Goal: Check status: Check status

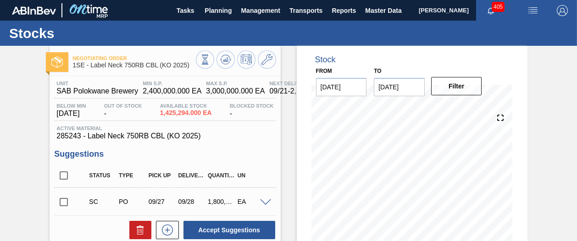
scroll to position [234, 0]
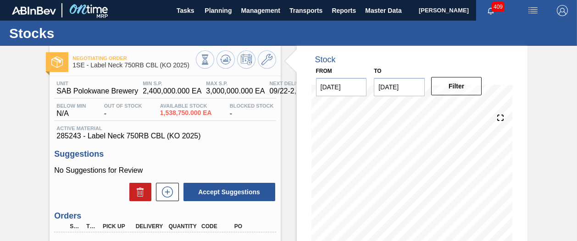
click at [136, 57] on span "Negotiating Order" at bounding box center [133, 58] width 123 height 6
click at [205, 11] on span "Planning" at bounding box center [218, 10] width 27 height 11
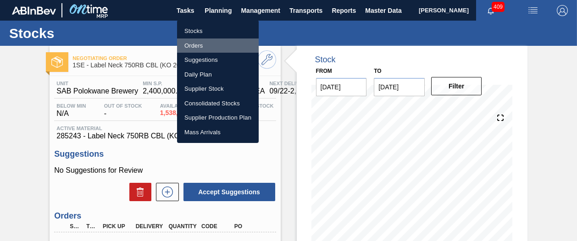
click at [190, 44] on li "Orders" at bounding box center [218, 46] width 82 height 15
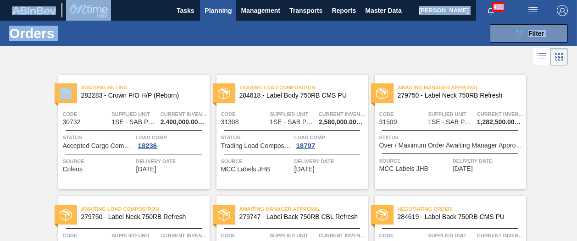
drag, startPoint x: 575, startPoint y: 66, endPoint x: 580, endPoint y: 77, distance: 11.1
click at [576, 0] on html "Tasks Planning Management Transports Reports Master Data Shimi Mahole 409 Mark …" at bounding box center [288, 0] width 577 height 0
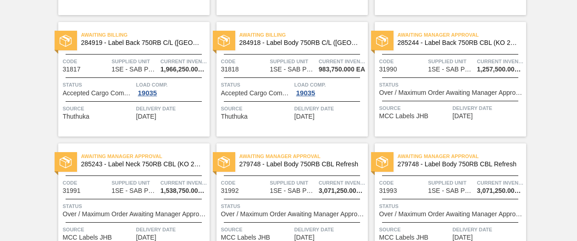
scroll to position [589, 0]
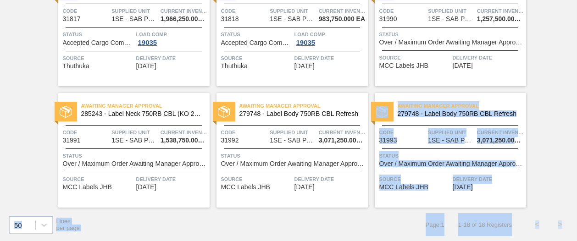
drag, startPoint x: 574, startPoint y: 218, endPoint x: 575, endPoint y: 197, distance: 21.1
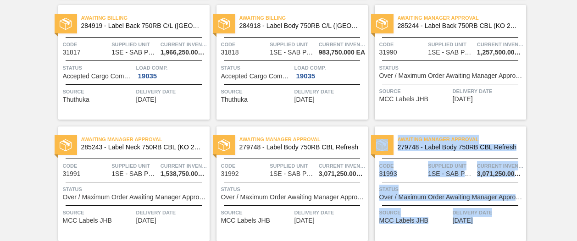
scroll to position [554, 0]
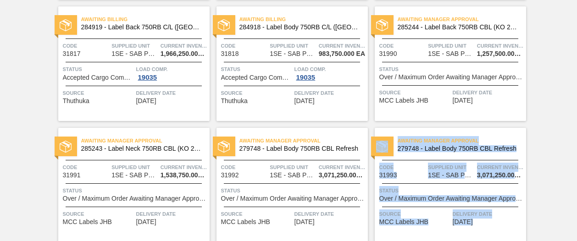
click at [437, 96] on span "Source" at bounding box center [414, 92] width 71 height 9
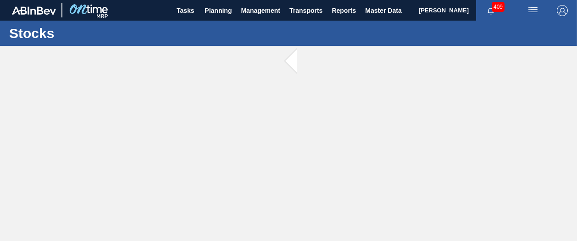
click at [437, 96] on main "Tasks Planning Management Transports Reports Master Data Shimi Mahole 409 Mark …" at bounding box center [288, 120] width 577 height 241
click at [437, 96] on div at bounding box center [288, 143] width 577 height 195
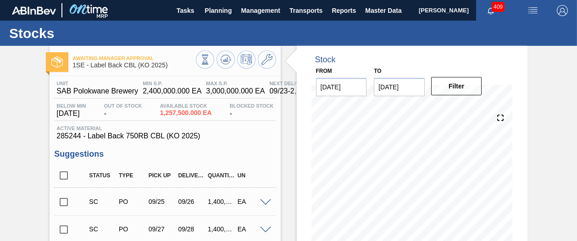
drag, startPoint x: 573, startPoint y: 133, endPoint x: 574, endPoint y: 147, distance: 14.7
click at [574, 147] on div "Awaiting Manager Approval 1SE - Label Back CBL (KO 2025) Unit SAB Polokwane Bre…" at bounding box center [288, 223] width 577 height 355
drag, startPoint x: 575, startPoint y: 133, endPoint x: 575, endPoint y: 140, distance: 7.3
click at [575, 140] on div "Awaiting Manager Approval 1SE - Label Back CBL (KO 2025) Unit SAB Polokwane Bre…" at bounding box center [288, 223] width 577 height 355
drag, startPoint x: 575, startPoint y: 136, endPoint x: 576, endPoint y: 144, distance: 7.4
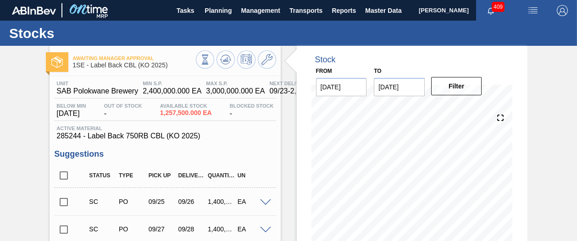
click at [576, 144] on main "Tasks Planning Management Transports Reports Master Data Shimi Mahole 409 Mark …" at bounding box center [288, 120] width 577 height 241
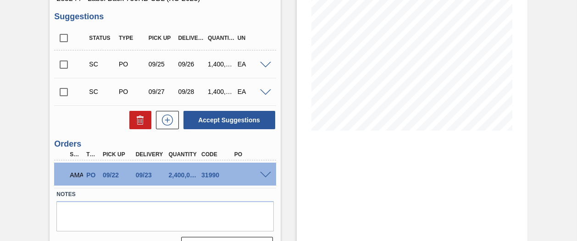
scroll to position [160, 0]
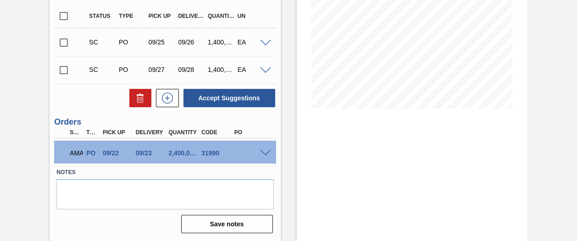
click at [263, 149] on div at bounding box center [267, 152] width 18 height 7
click at [264, 151] on span at bounding box center [265, 153] width 11 height 7
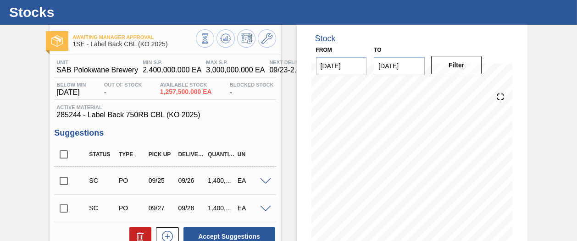
scroll to position [0, 0]
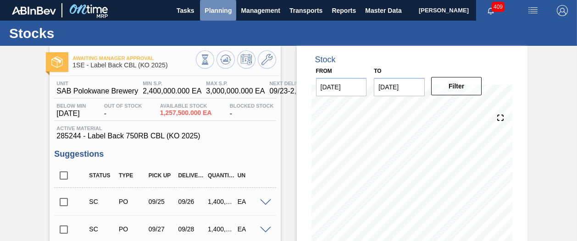
click at [219, 11] on span "Planning" at bounding box center [218, 10] width 27 height 11
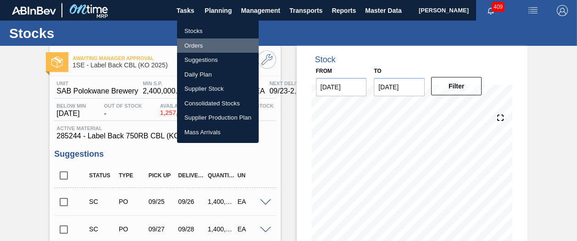
click at [197, 46] on li "Orders" at bounding box center [218, 46] width 82 height 15
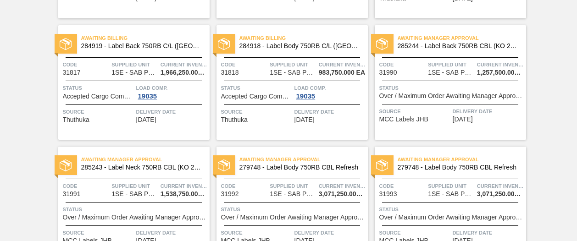
scroll to position [589, 0]
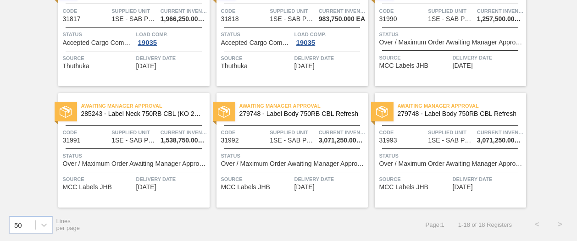
click at [159, 151] on span "Status" at bounding box center [135, 155] width 144 height 9
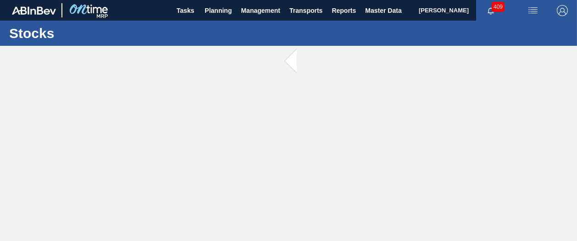
click at [159, 150] on main "Tasks Planning Management Transports Reports Master Data Shimi Mahole 409 Mark …" at bounding box center [288, 120] width 577 height 241
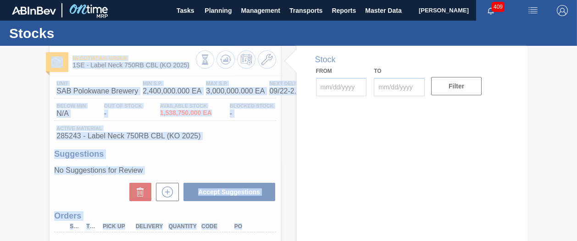
type input "[DATE]"
type input "10/06/2025"
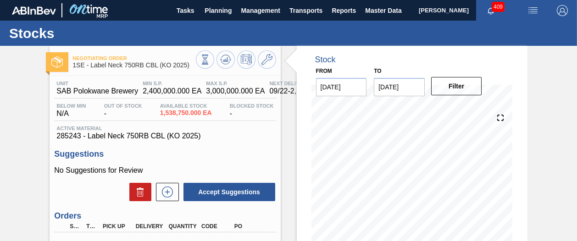
click at [525, 136] on div "Stock From 09/22/2025 to 10/06/2025 Filter 10/06 Stock Projection 2,642,354 SAP…" at bounding box center [412, 164] width 231 height 236
click at [216, 7] on span "Planning" at bounding box center [218, 10] width 27 height 11
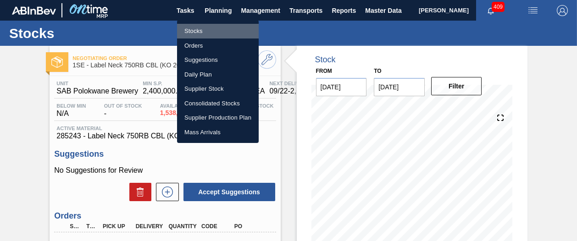
click at [195, 31] on li "Stocks" at bounding box center [218, 31] width 82 height 15
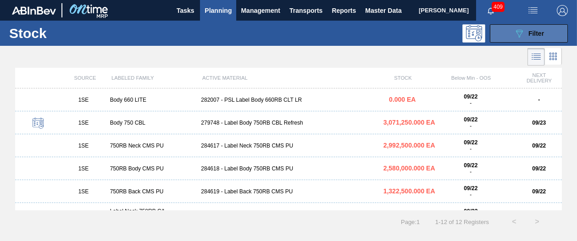
click at [541, 35] on span "Filter" at bounding box center [536, 33] width 16 height 7
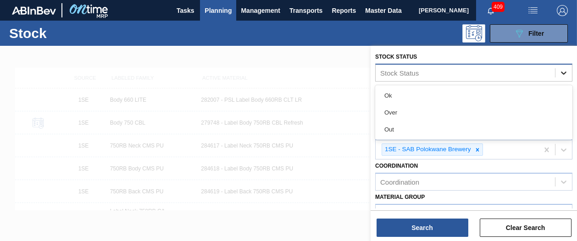
click at [566, 73] on icon at bounding box center [563, 72] width 9 height 9
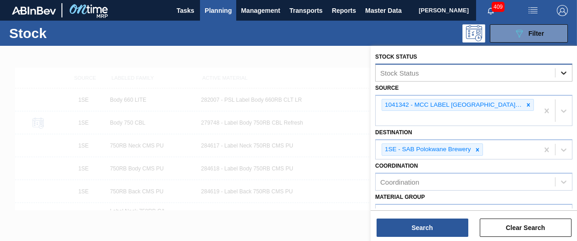
click at [566, 73] on icon at bounding box center [563, 72] width 9 height 9
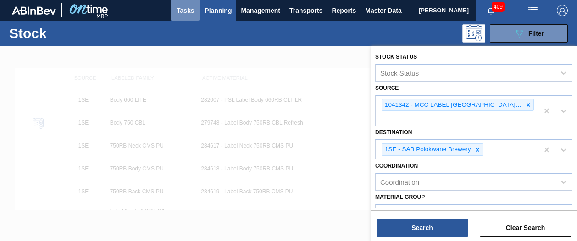
click at [185, 12] on span "Tasks" at bounding box center [185, 10] width 20 height 11
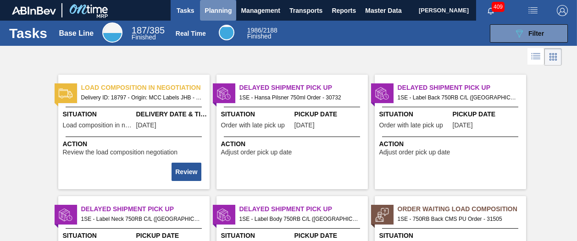
click at [212, 12] on span "Planning" at bounding box center [218, 10] width 27 height 11
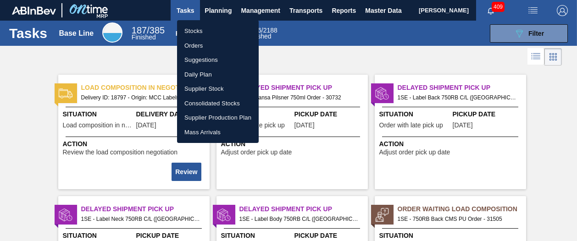
click at [254, 6] on div at bounding box center [288, 120] width 577 height 241
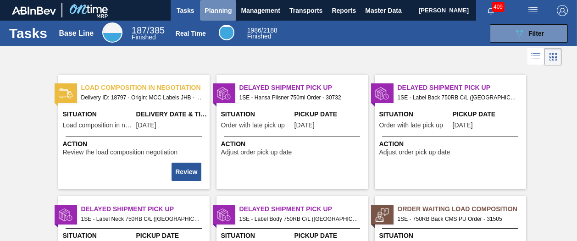
click at [218, 6] on span "Planning" at bounding box center [218, 10] width 27 height 11
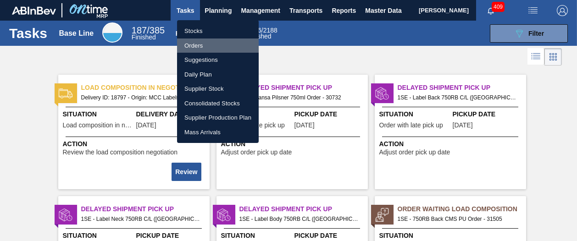
click at [202, 43] on li "Orders" at bounding box center [218, 46] width 82 height 15
